Goal: Check status: Check status

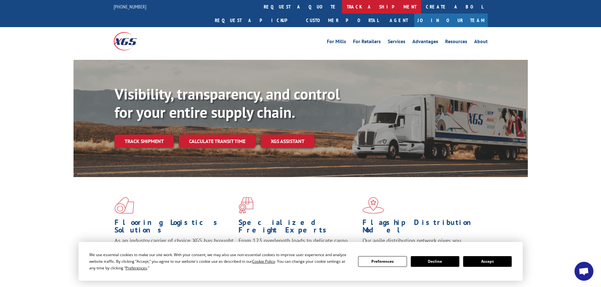
click at [342, 5] on link "track a shipment" at bounding box center [381, 7] width 79 height 14
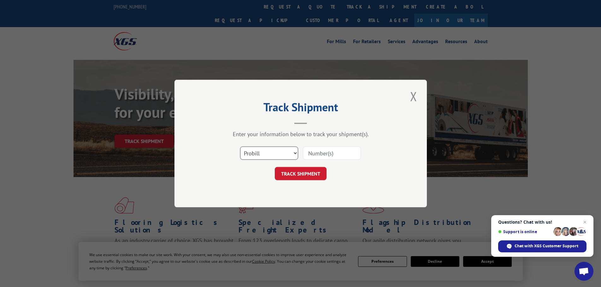
click at [269, 154] on select "Select category... Probill BOL PO" at bounding box center [269, 153] width 58 height 13
select select "bol"
click at [240, 147] on select "Select category... Probill BOL PO" at bounding box center [269, 153] width 58 height 13
paste input "4888204"
type input "4888204"
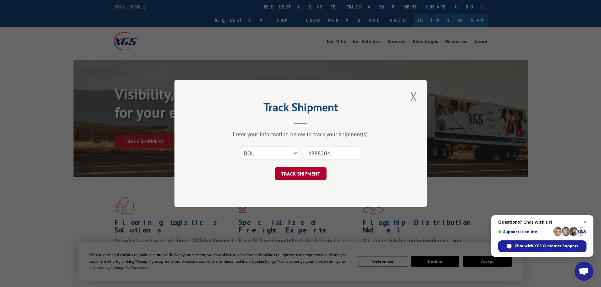
click at [293, 171] on button "TRACK SHIPMENT" at bounding box center [301, 173] width 52 height 13
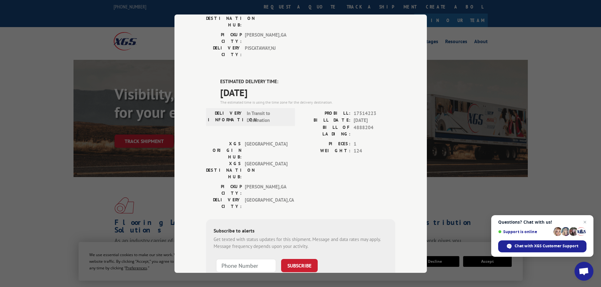
scroll to position [128, 0]
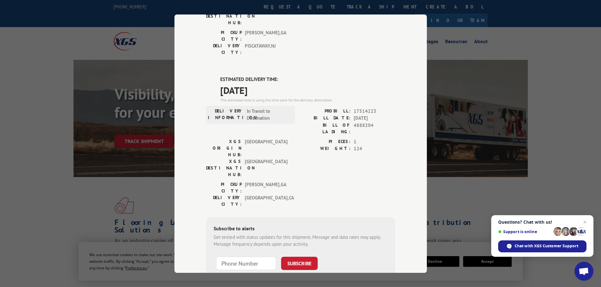
drag, startPoint x: 95, startPoint y: 172, endPoint x: 161, endPoint y: 79, distance: 113.7
click at [95, 172] on div "Track Shipment DELIVERED DELIVERY INFORMATION: [DATE] 11:41 am [PERSON_NAME] PR…" at bounding box center [300, 143] width 601 height 287
